Goal: Information Seeking & Learning: Find specific fact

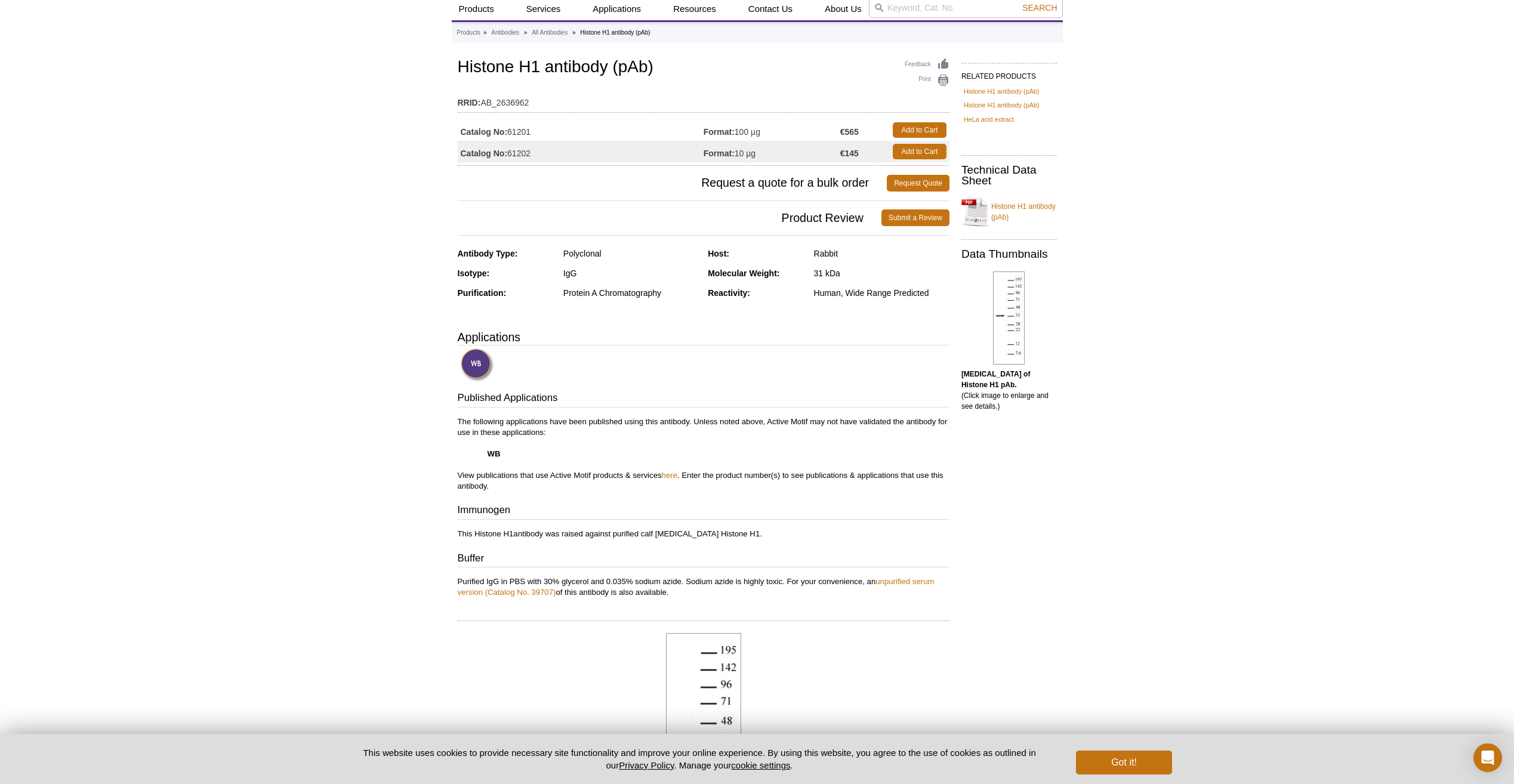
scroll to position [60, 0]
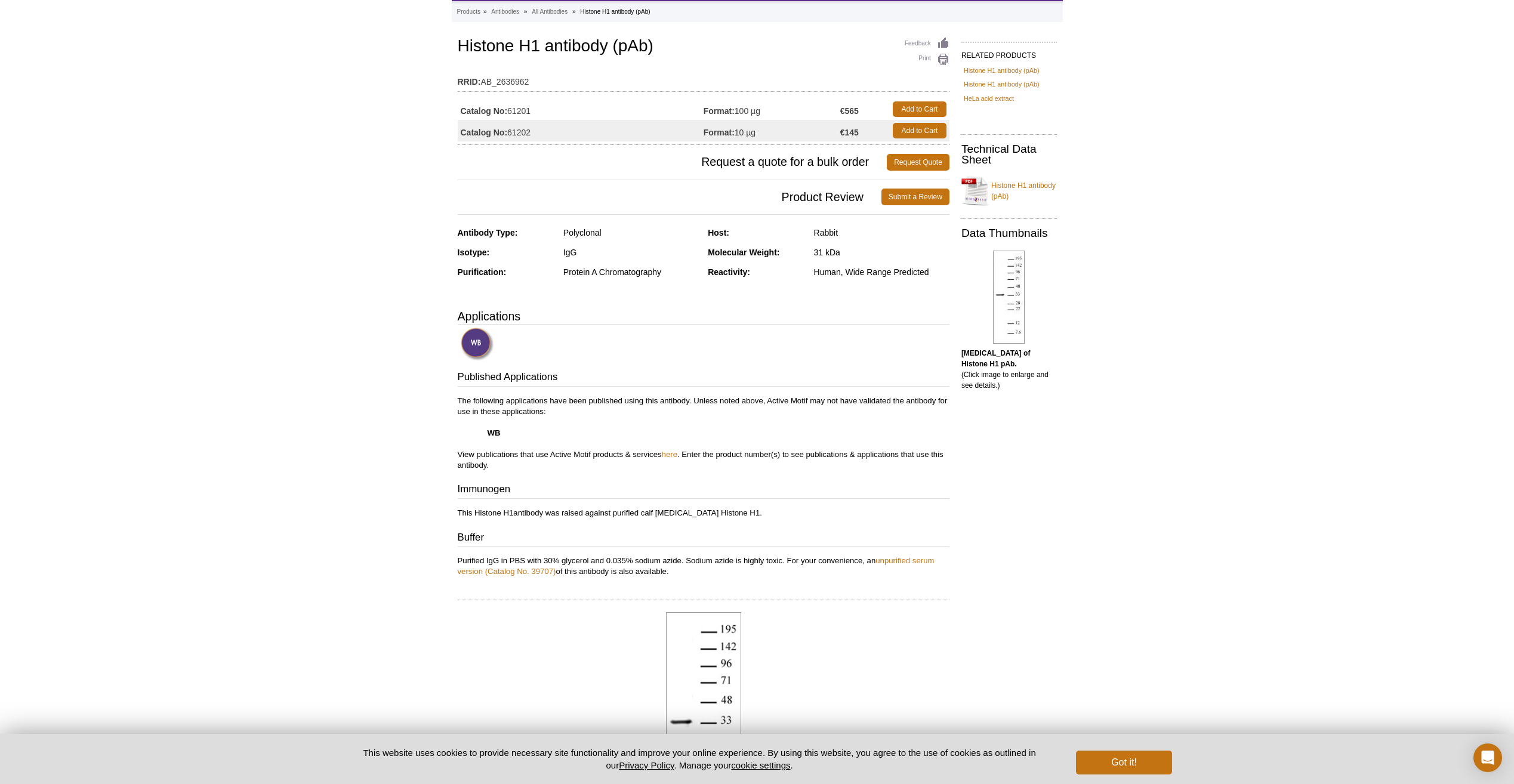
click at [706, 513] on p "This Histone H1antibody was raised against purified calf [MEDICAL_DATA] Histone…" at bounding box center [704, 514] width 492 height 11
drag, startPoint x: 613, startPoint y: 514, endPoint x: 721, endPoint y: 511, distance: 108.0
click at [721, 511] on p "This Histone H1antibody was raised against purified calf [MEDICAL_DATA] Histone…" at bounding box center [704, 514] width 492 height 11
copy p "purified calf [MEDICAL_DATA] Histone H1"
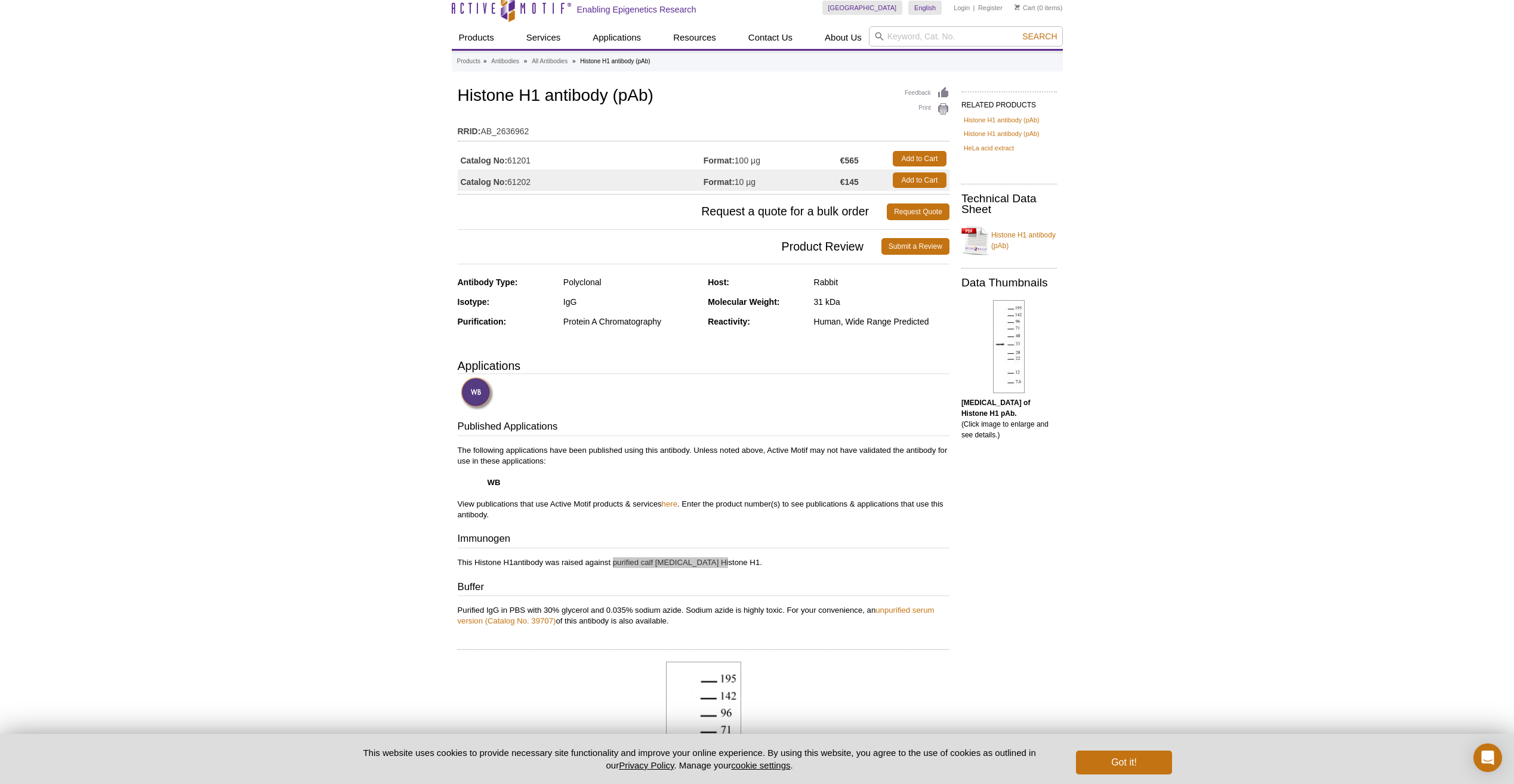
scroll to position [0, 0]
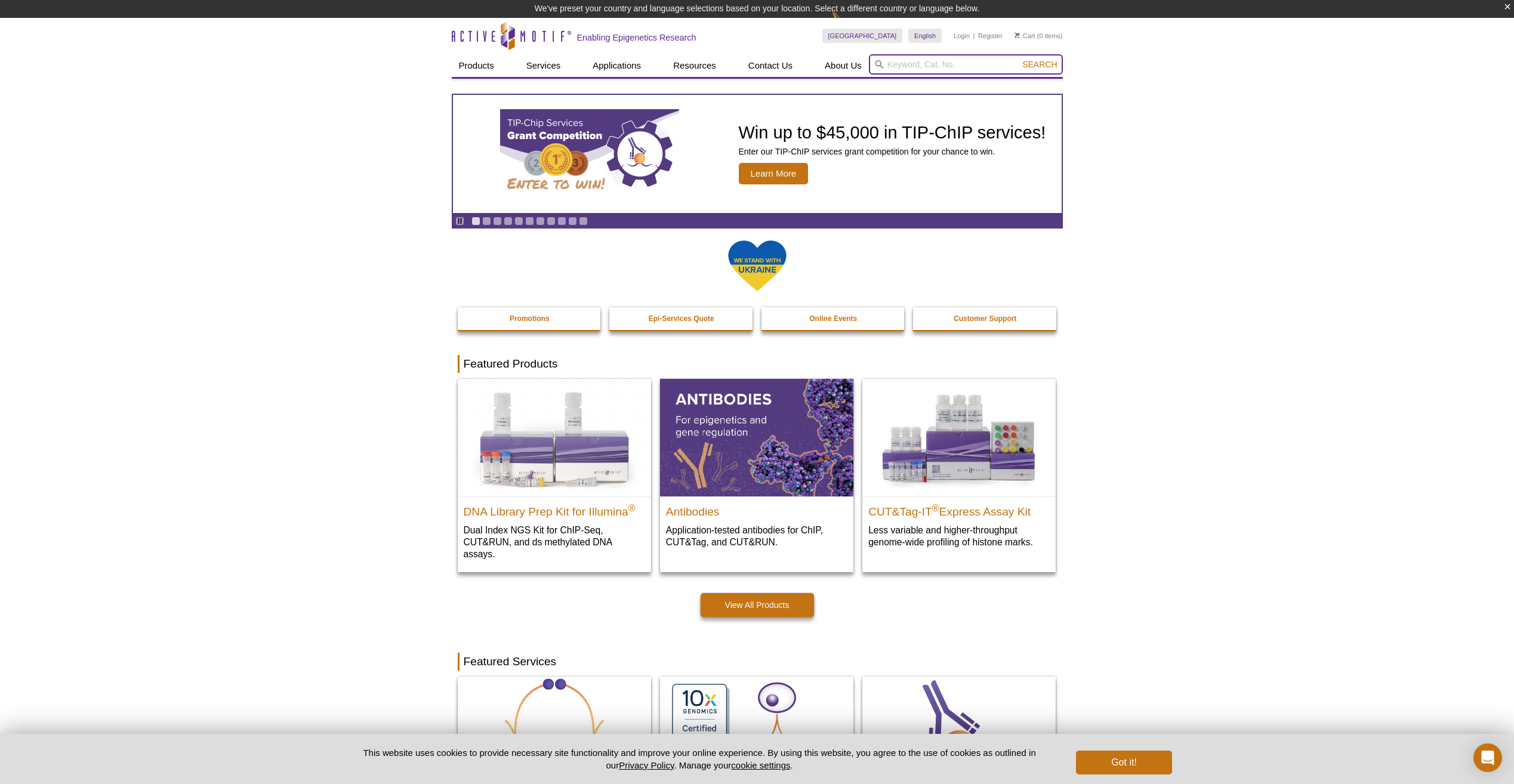
click at [938, 64] on input "search" at bounding box center [966, 64] width 194 height 20
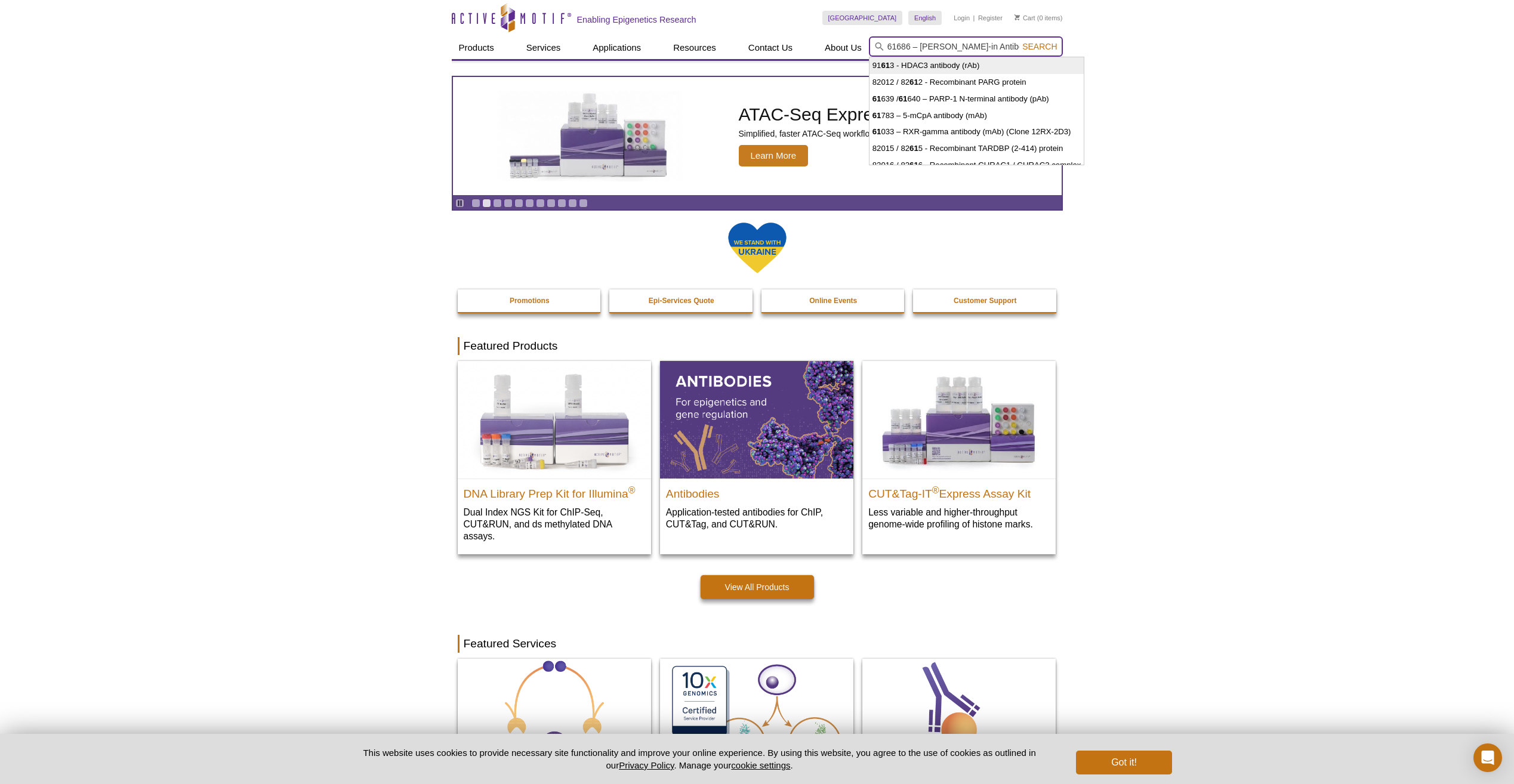
type input "61686 – Spike-in Antibody"
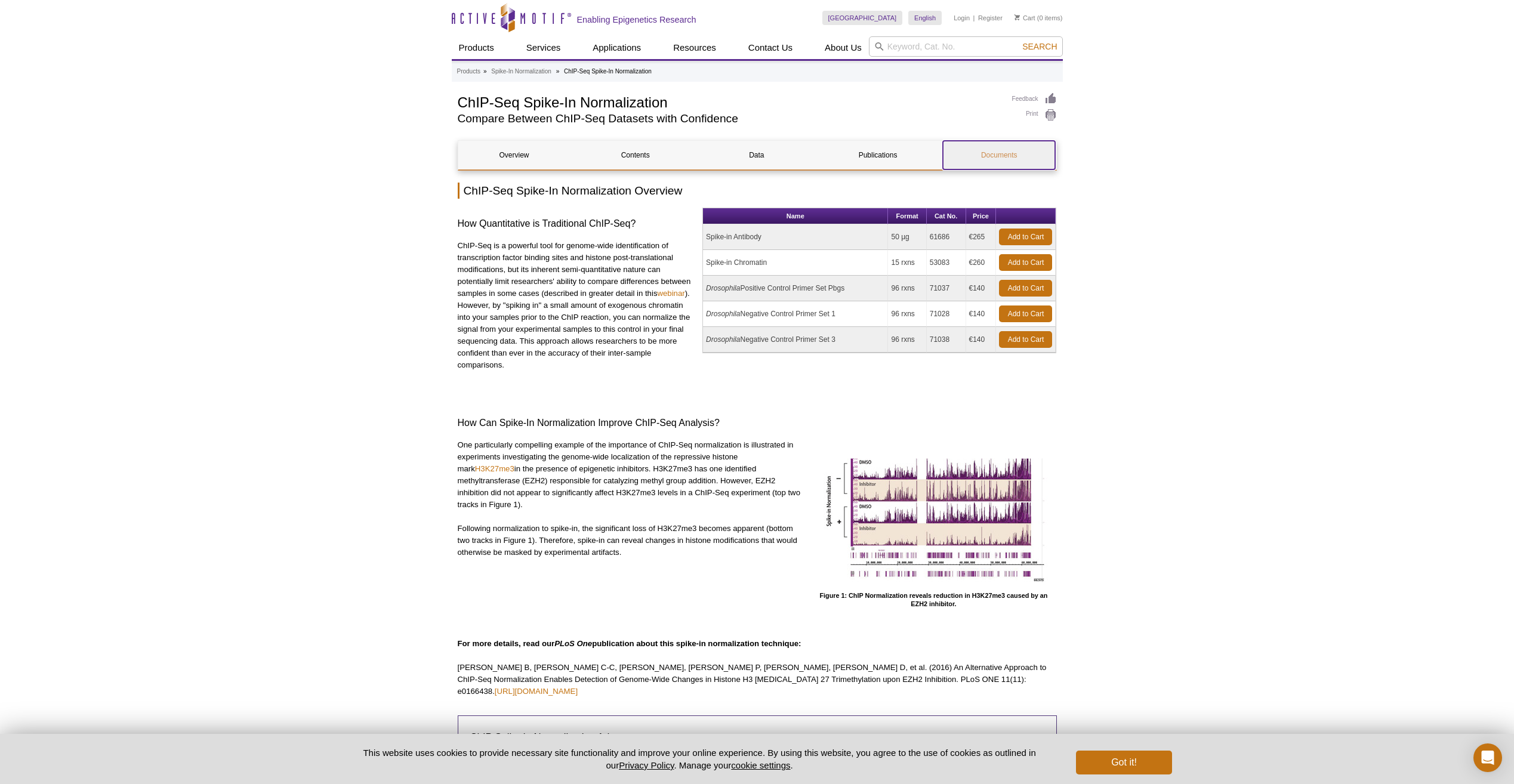
click at [1007, 158] on link "Documents" at bounding box center [999, 155] width 113 height 29
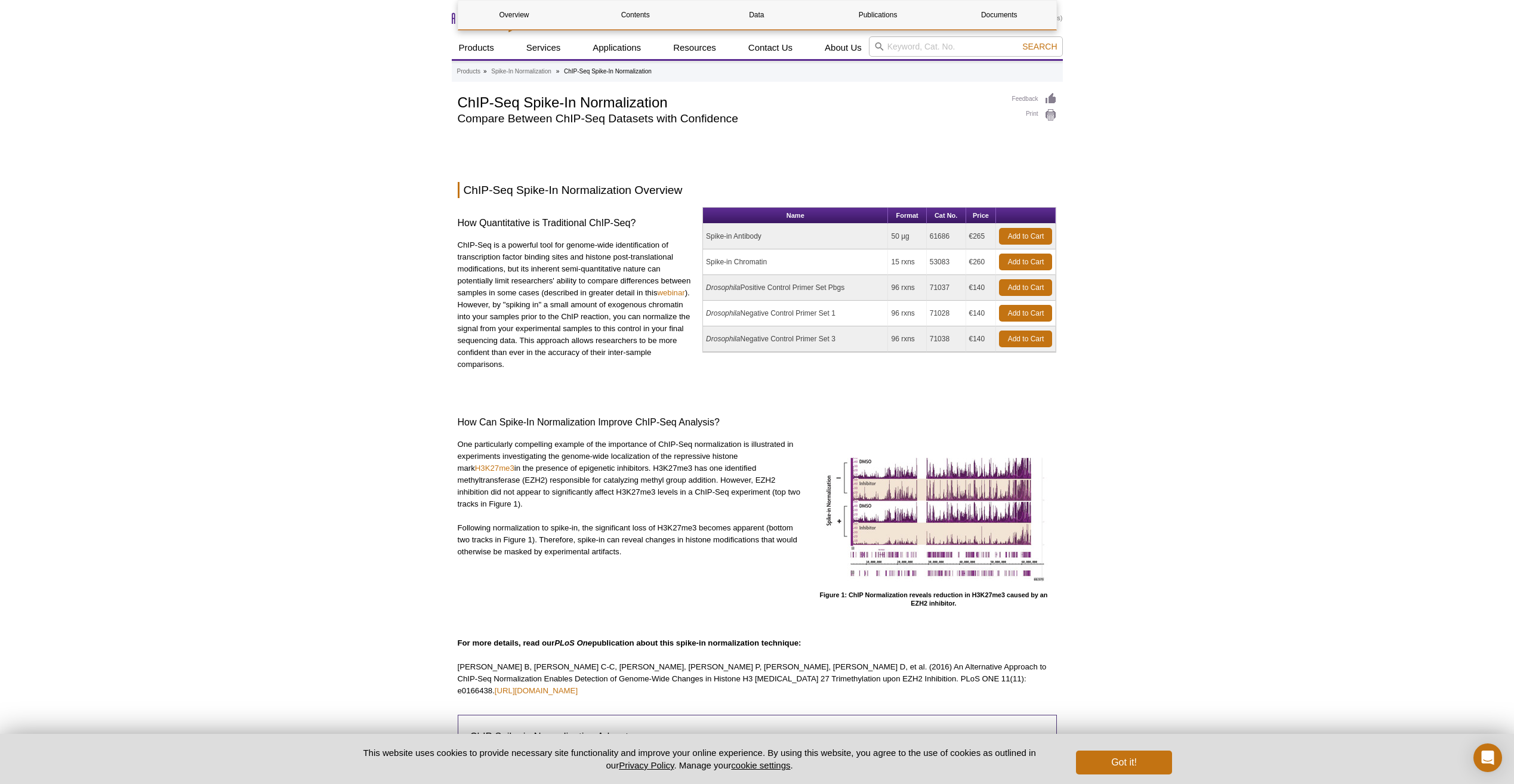
scroll to position [2141, 0]
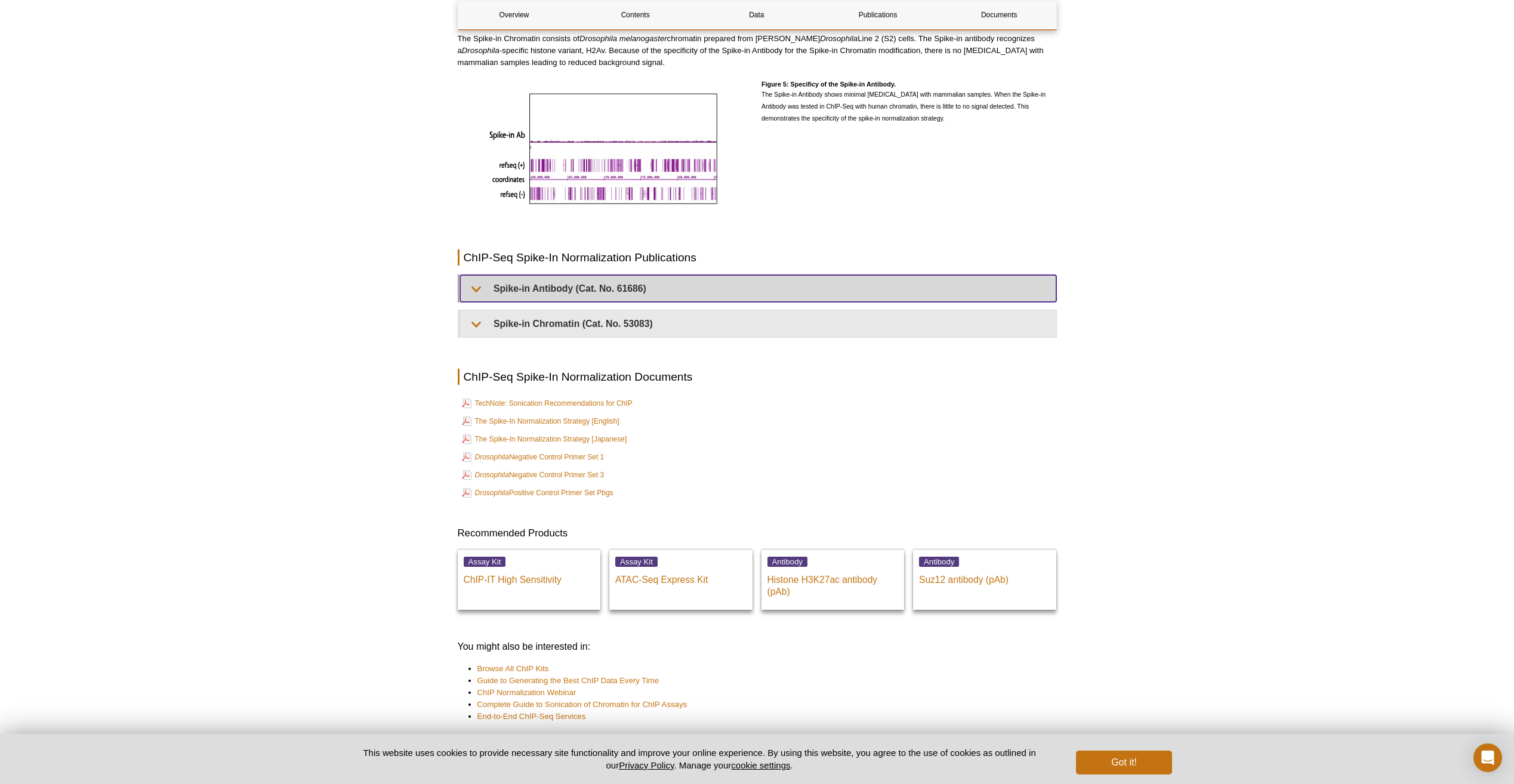
click at [541, 276] on summary "Spike-in Antibody (Cat. No. 61686)" at bounding box center [758, 289] width 596 height 27
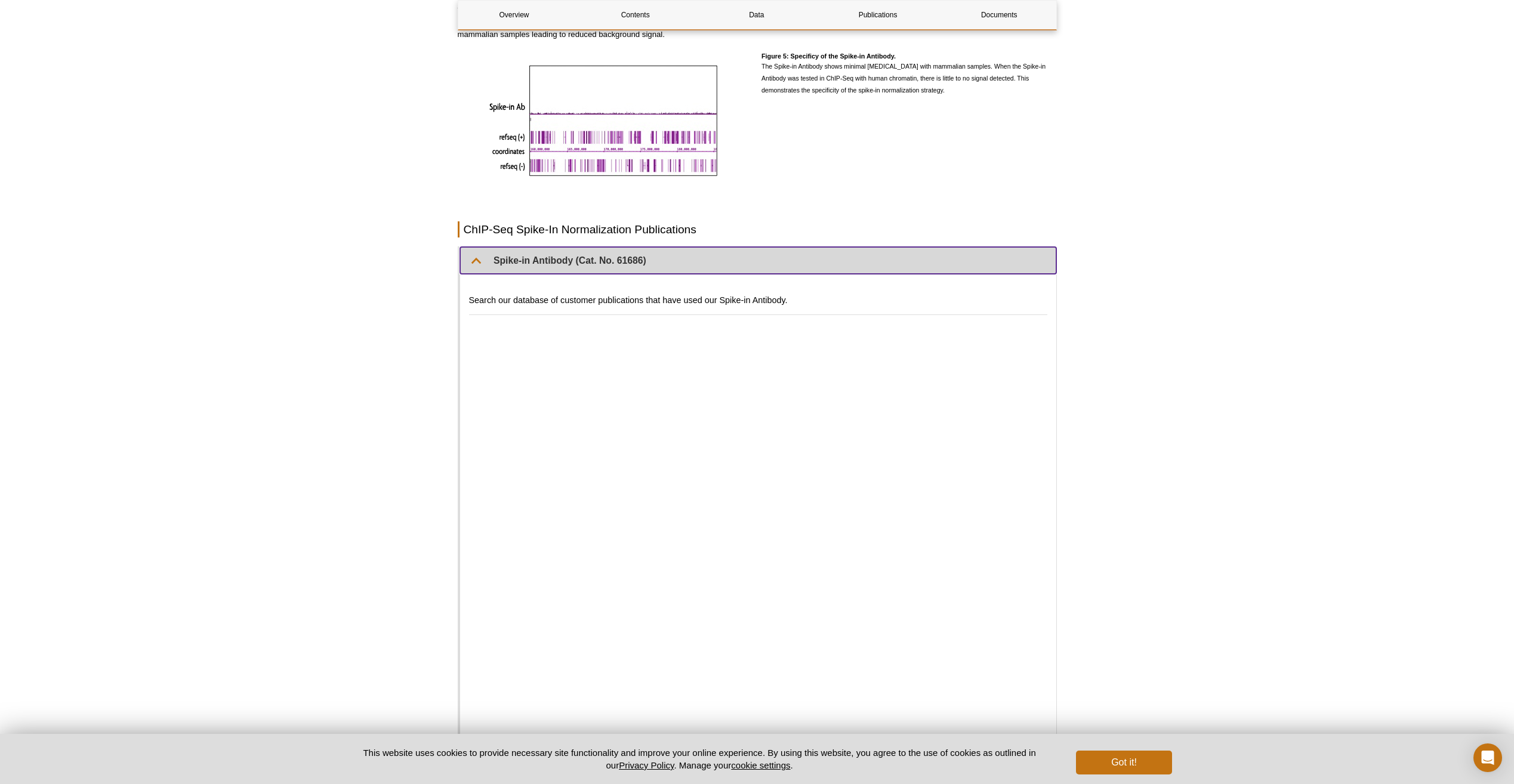
scroll to position [2328, 0]
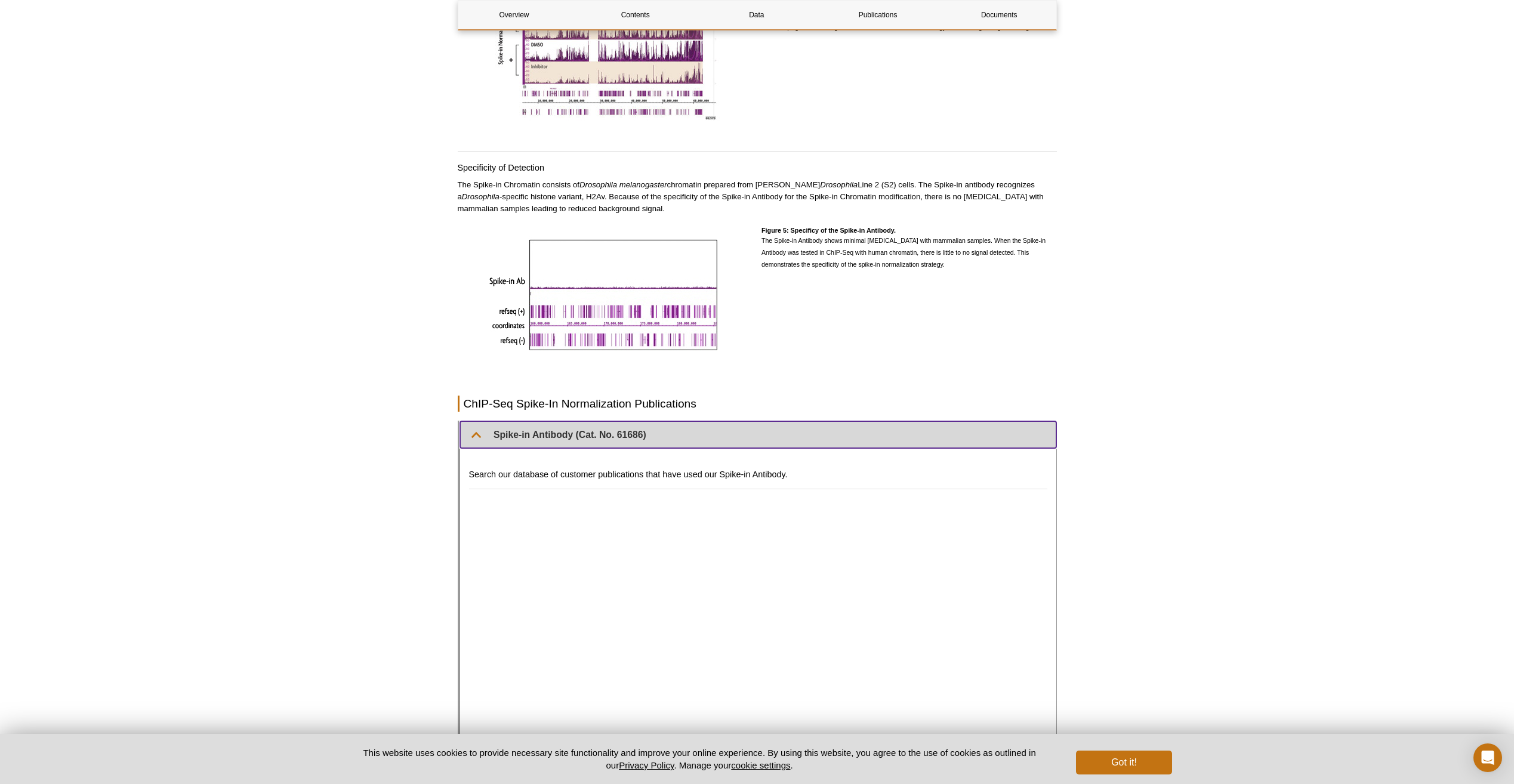
click at [549, 422] on summary "Spike-in Antibody (Cat. No. 61686)" at bounding box center [758, 435] width 596 height 27
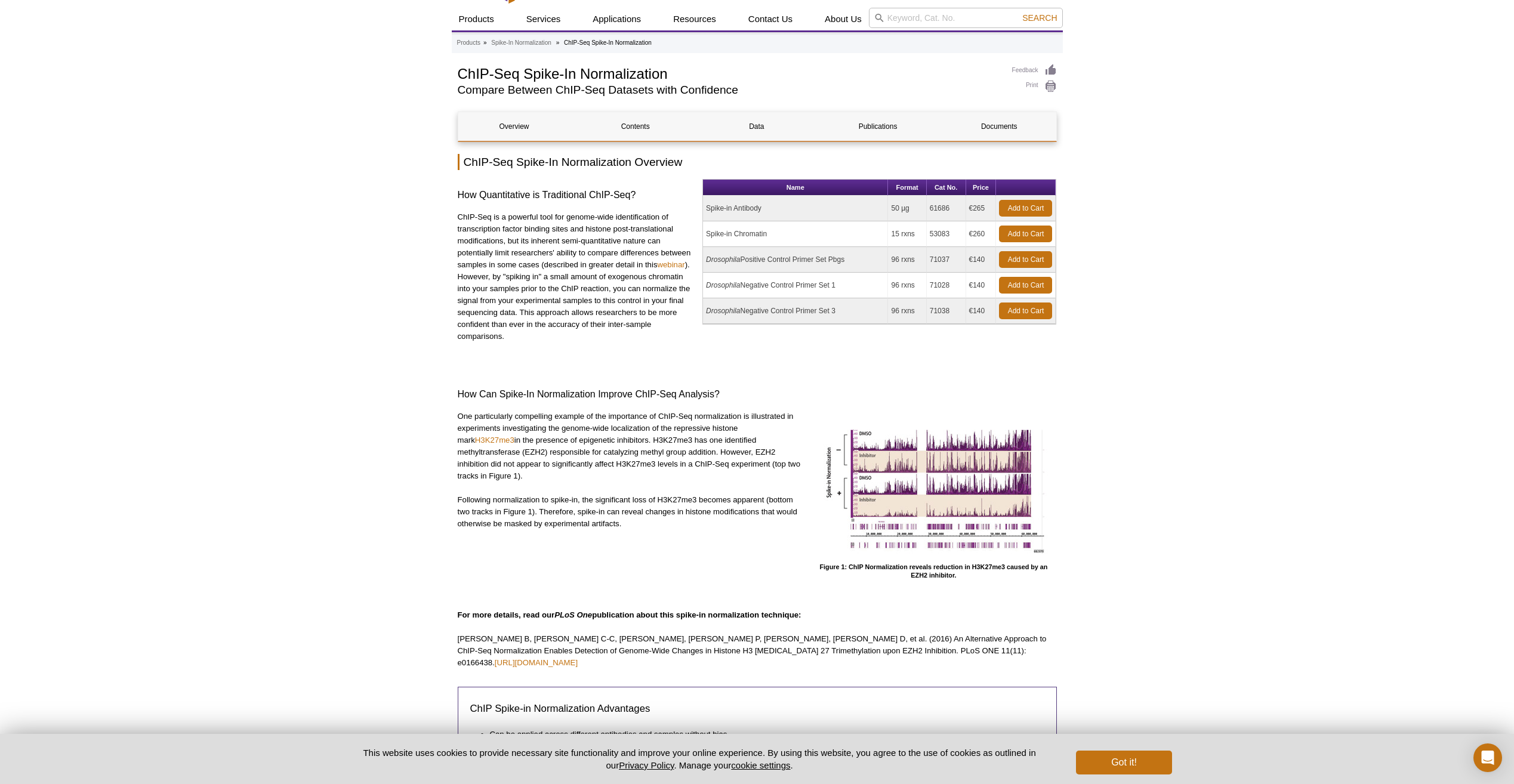
scroll to position [0, 0]
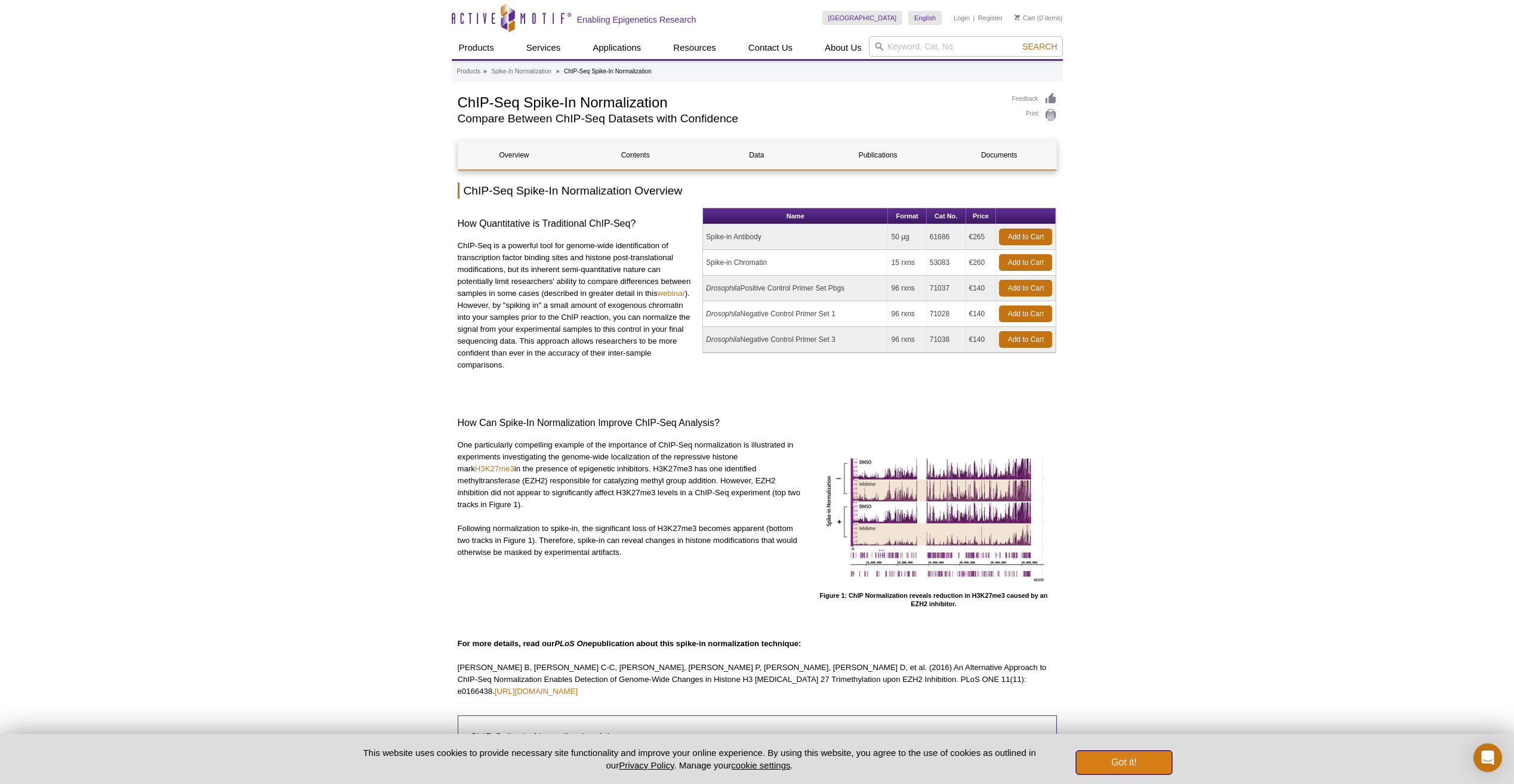
click at [1150, 755] on button "Got it!" at bounding box center [1124, 763] width 96 height 24
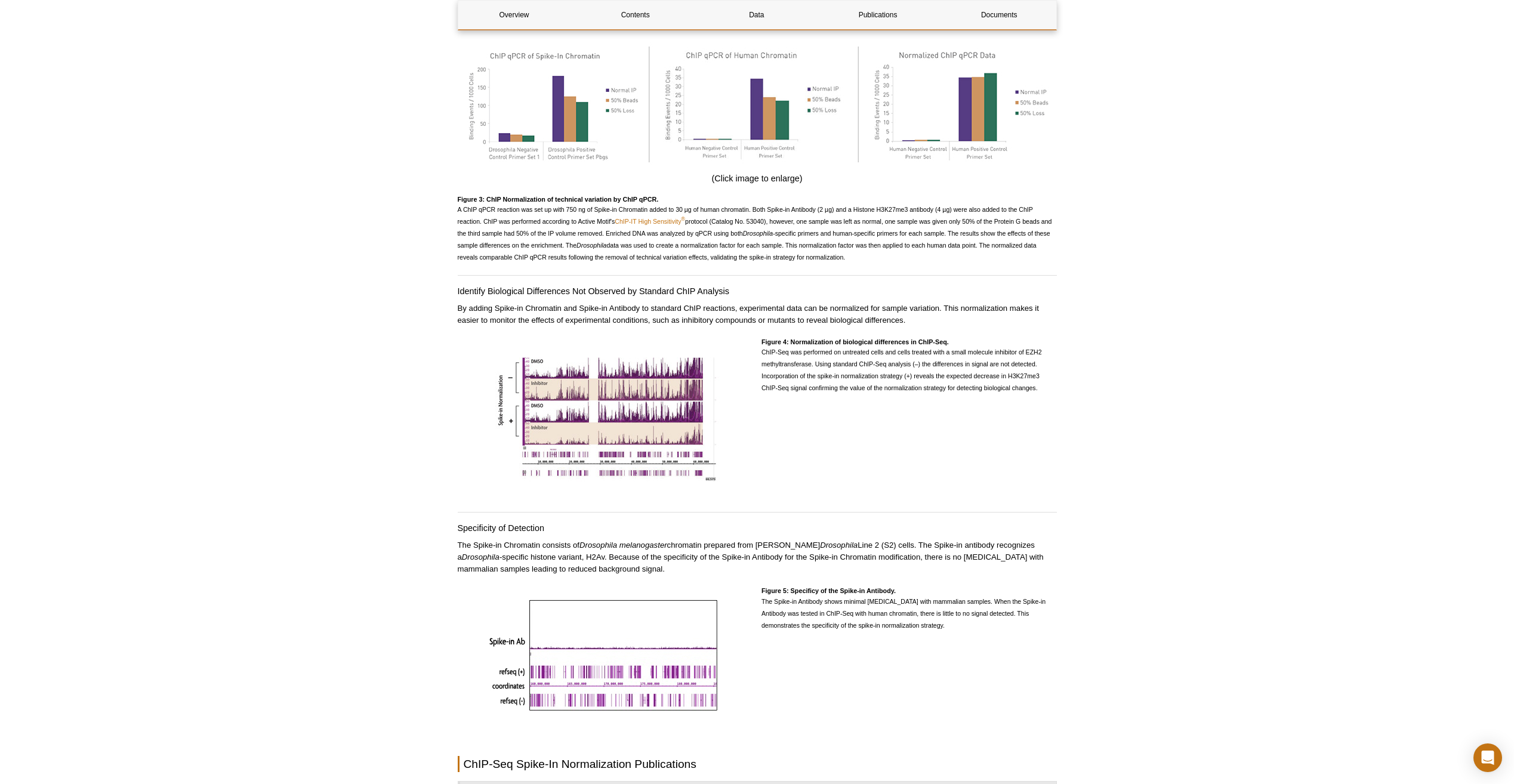
scroll to position [2045, 0]
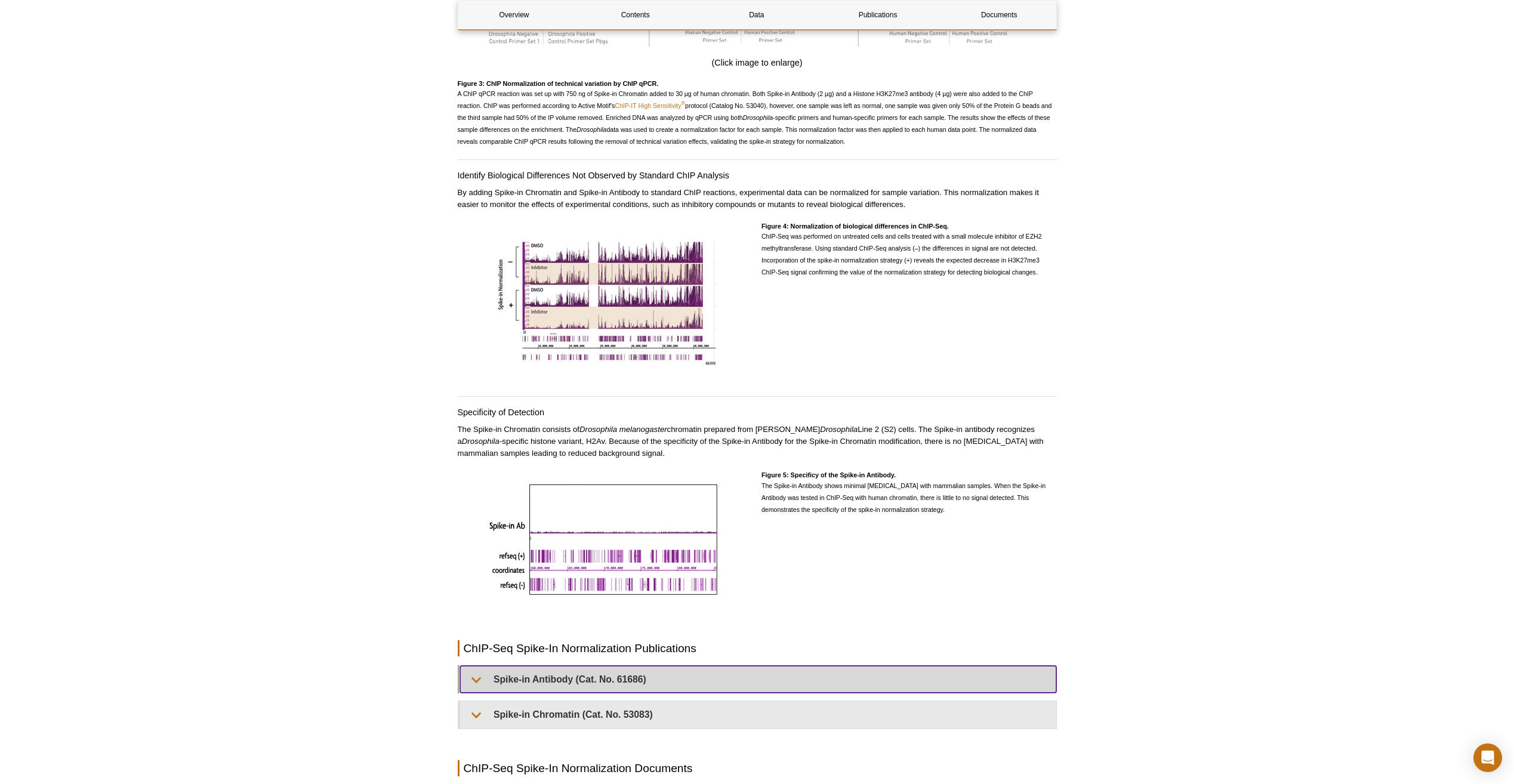
click at [573, 672] on summary "Spike-in Antibody (Cat. No. 61686)" at bounding box center [758, 679] width 596 height 27
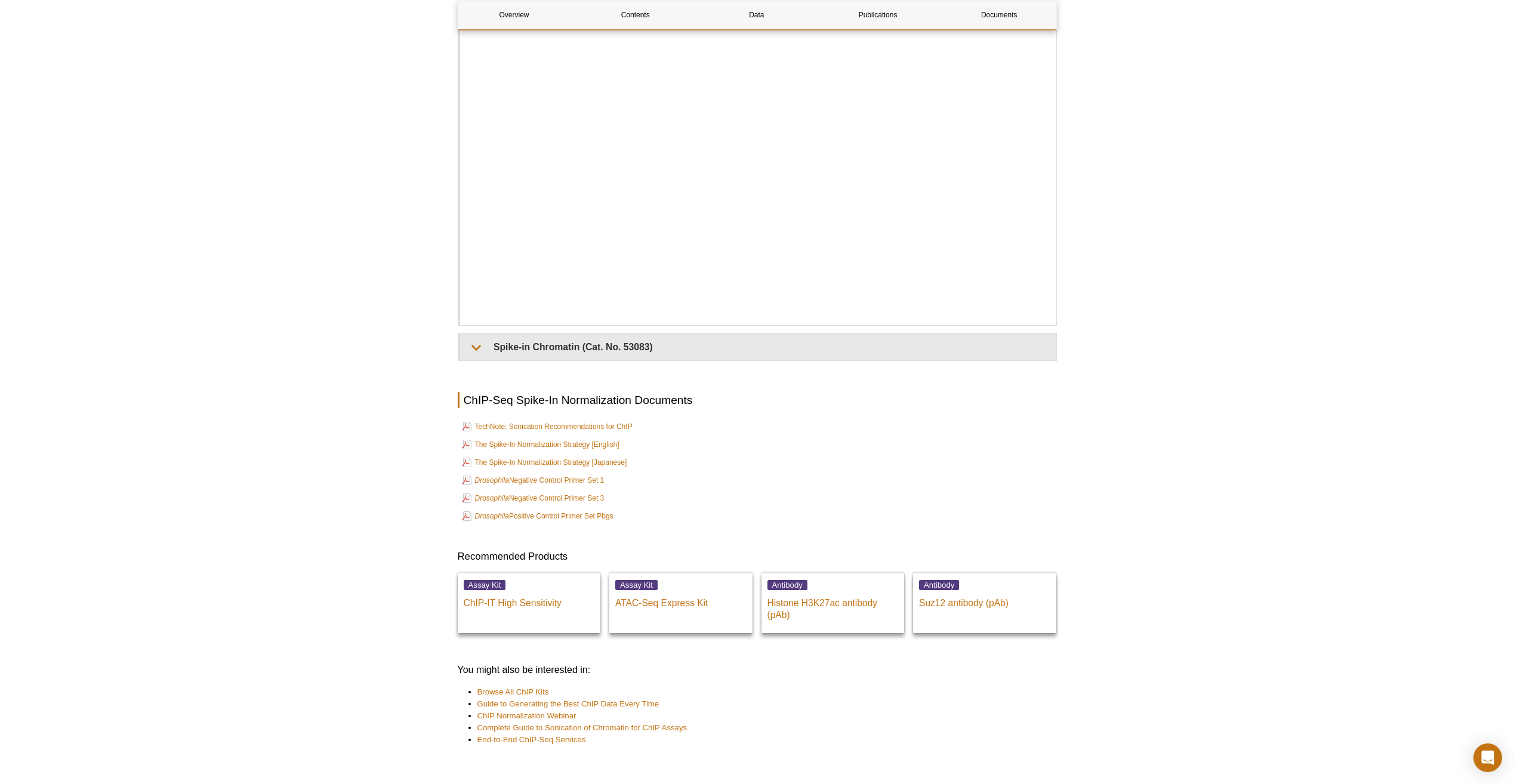
scroll to position [3044, 0]
